Goal: Obtain resource: Download file/media

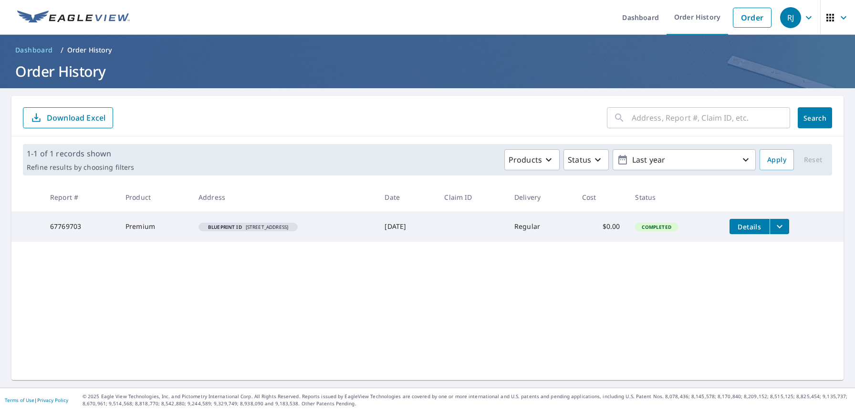
click at [783, 226] on icon "filesDropdownBtn-67769703" at bounding box center [780, 226] width 6 height 3
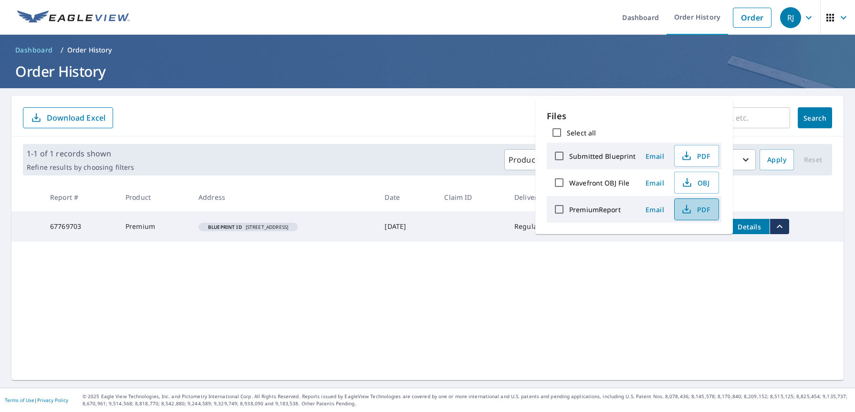
click at [689, 210] on icon "button" at bounding box center [686, 209] width 11 height 11
click at [596, 272] on div "​ Search Download Excel 1-1 of 1 records shown Refine results by choosing filte…" at bounding box center [427, 238] width 832 height 284
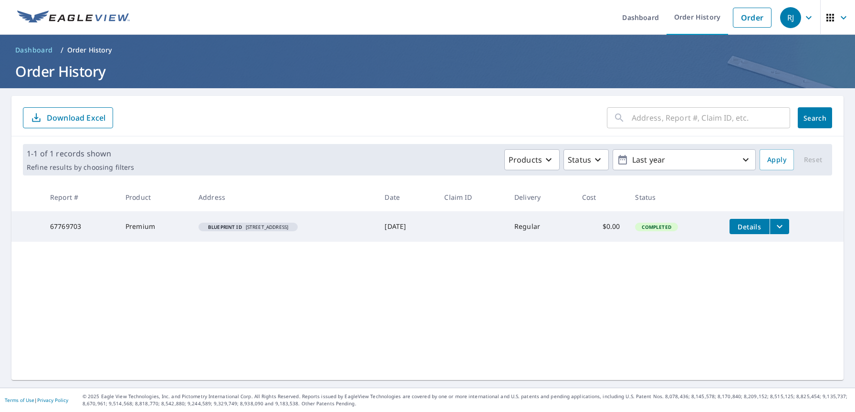
click at [785, 226] on icon "filesDropdownBtn-67769703" at bounding box center [779, 226] width 11 height 11
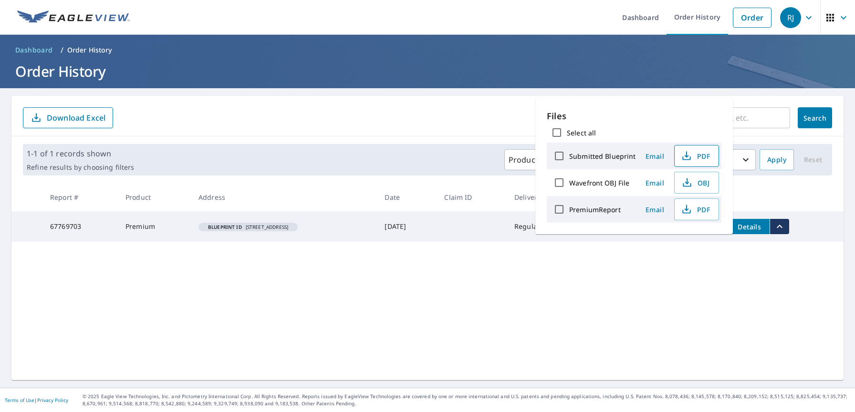
click at [702, 157] on span "PDF" at bounding box center [695, 155] width 31 height 11
click at [272, 275] on div "​ Search Download Excel 1-1 of 1 records shown Refine results by choosing filte…" at bounding box center [427, 238] width 832 height 284
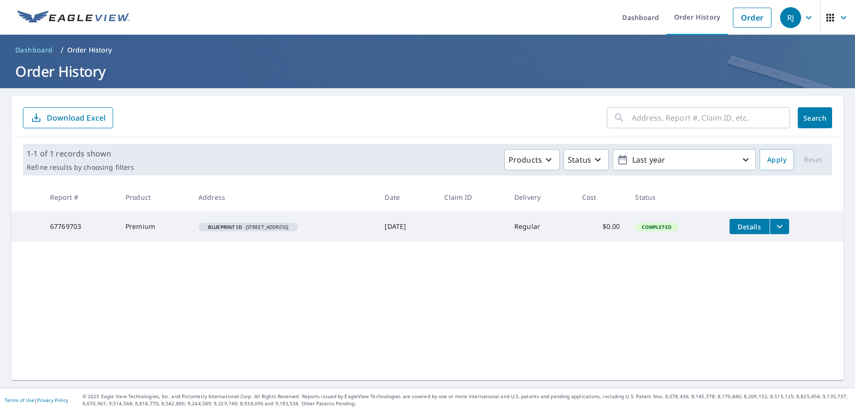
click at [756, 224] on span "Details" at bounding box center [749, 226] width 29 height 9
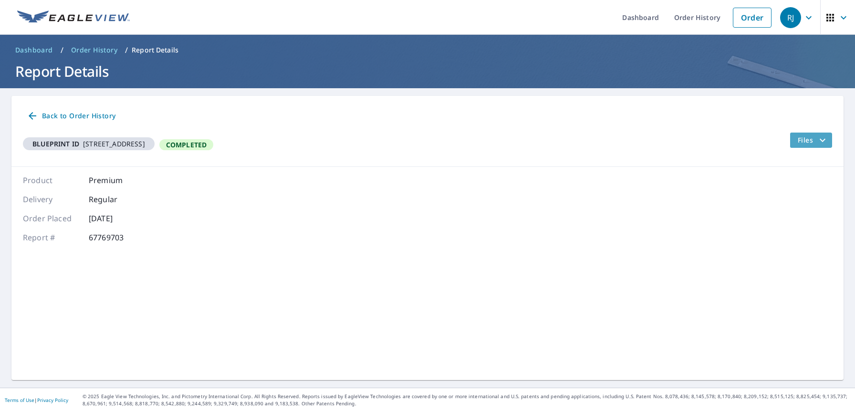
click at [806, 143] on span "Files" at bounding box center [813, 140] width 31 height 11
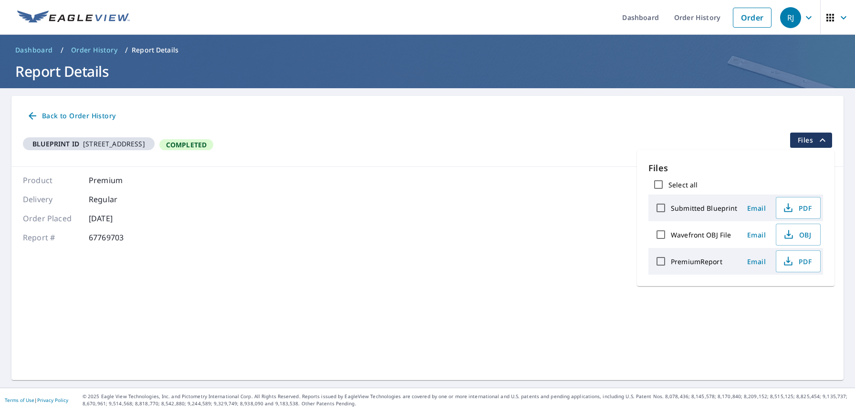
click at [710, 232] on label "Wavefront OBJ File" at bounding box center [701, 234] width 60 height 9
click at [671, 232] on input "Wavefront OBJ File" at bounding box center [661, 235] width 20 height 20
click at [700, 236] on label "Wavefront OBJ File" at bounding box center [701, 234] width 60 height 9
click at [671, 236] on input "Wavefront OBJ File" at bounding box center [661, 235] width 20 height 20
checkbox input "false"
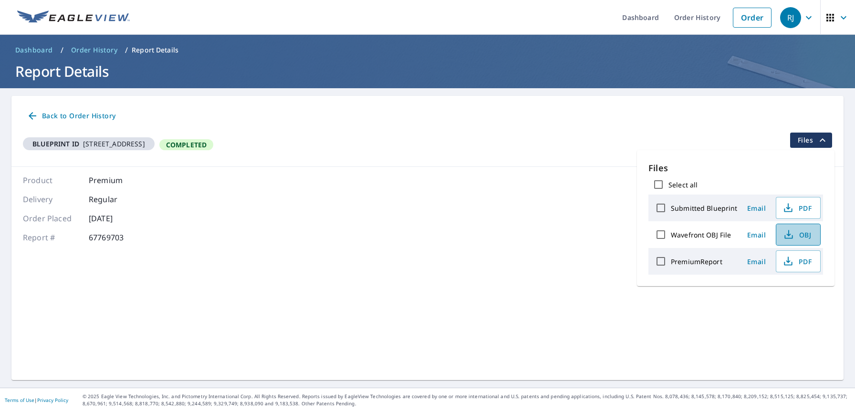
click at [791, 235] on icon "button" at bounding box center [788, 234] width 11 height 11
click at [796, 207] on span "PDF" at bounding box center [797, 207] width 31 height 11
click at [94, 119] on span "Back to Order History" at bounding box center [71, 116] width 89 height 12
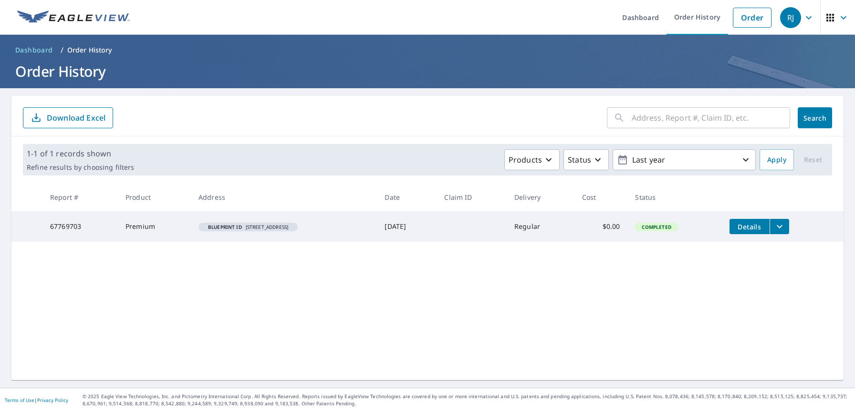
click at [789, 225] on button "filesDropdownBtn-67769703" at bounding box center [780, 226] width 20 height 15
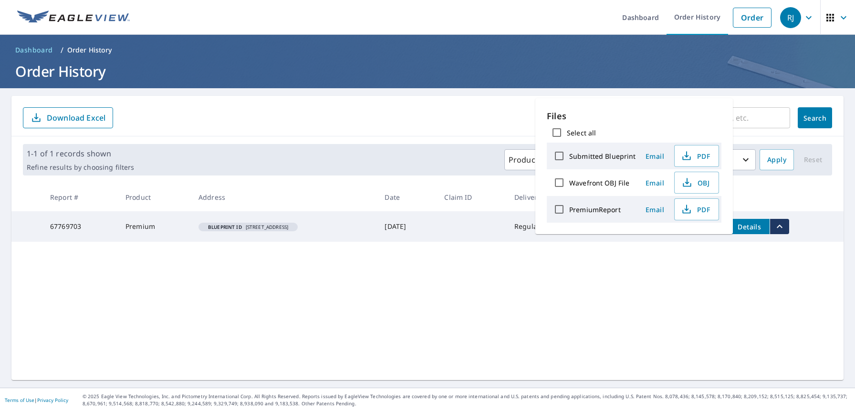
click at [638, 307] on div "​ Search Download Excel 1-1 of 1 records shown Refine results by choosing filte…" at bounding box center [427, 238] width 832 height 284
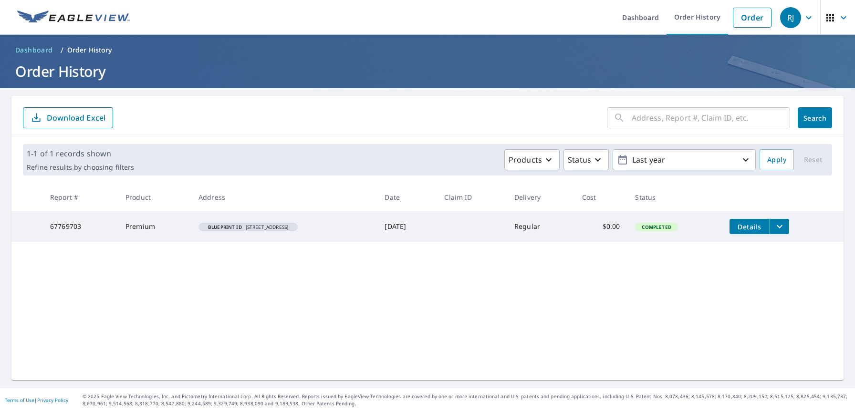
click at [783, 226] on icon "filesDropdownBtn-67769703" at bounding box center [779, 226] width 11 height 11
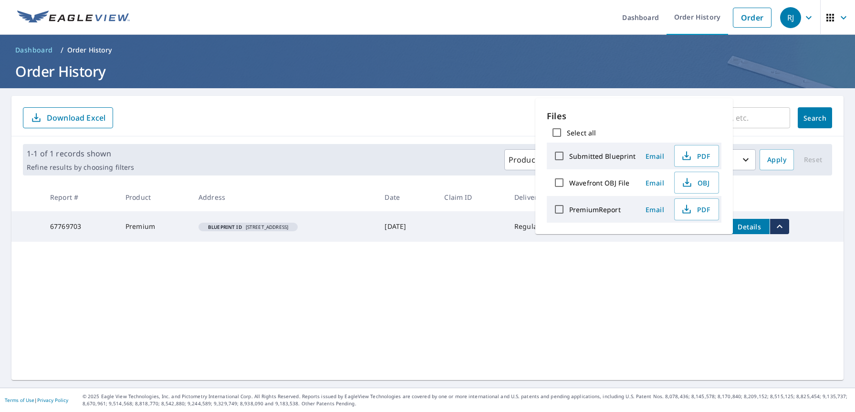
click at [453, 110] on form "​ Search Download Excel" at bounding box center [427, 117] width 809 height 21
